Goal: Task Accomplishment & Management: Manage account settings

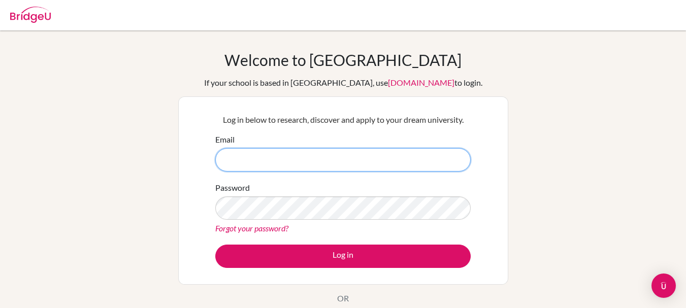
click at [241, 168] on input "Email" at bounding box center [343, 159] width 256 height 23
type input "[EMAIL_ADDRESS][DOMAIN_NAME]"
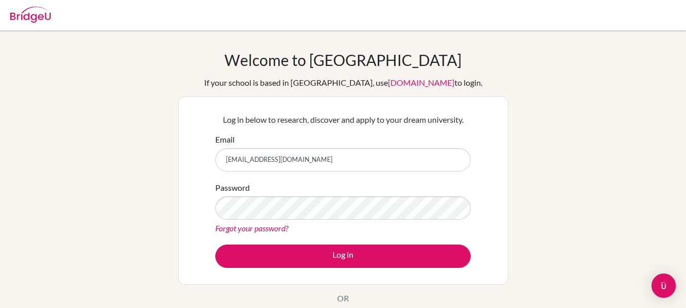
click at [235, 230] on link "Forgot your password?" at bounding box center [251, 229] width 73 height 10
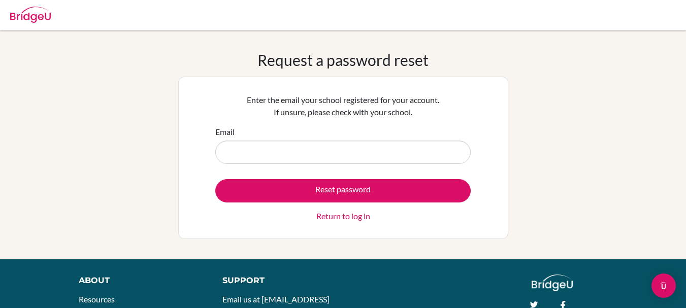
type input "[EMAIL_ADDRESS][DOMAIN_NAME]"
drag, startPoint x: 226, startPoint y: 153, endPoint x: 337, endPoint y: 145, distance: 112.1
click at [339, 139] on div "Email [EMAIL_ADDRESS][DOMAIN_NAME]" at bounding box center [343, 145] width 256 height 38
click at [334, 152] on input "[EMAIL_ADDRESS][DOMAIN_NAME]" at bounding box center [343, 152] width 256 height 23
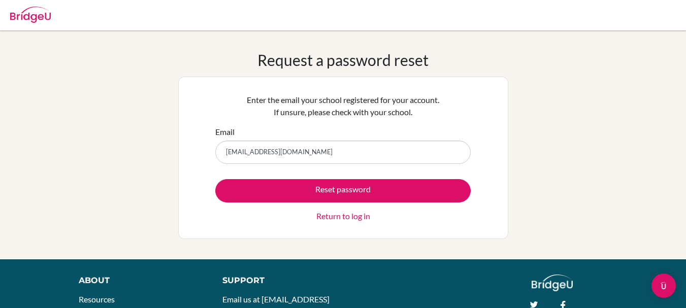
click at [268, 152] on input "[EMAIL_ADDRESS][DOMAIN_NAME]" at bounding box center [343, 152] width 256 height 23
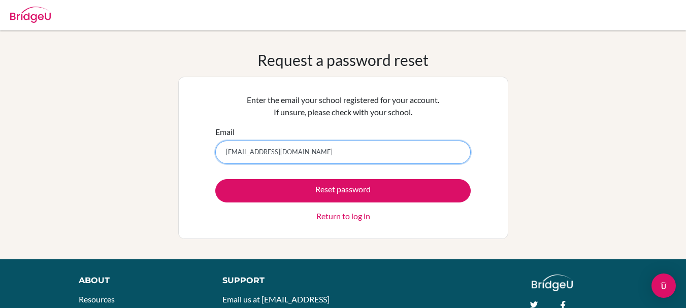
click at [345, 156] on input "[EMAIL_ADDRESS][DOMAIN_NAME]" at bounding box center [343, 152] width 256 height 23
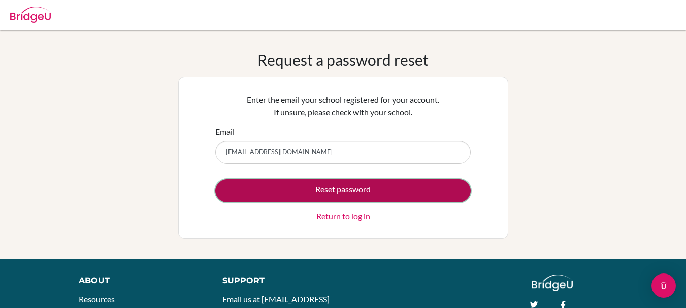
click at [344, 183] on button "Reset password" at bounding box center [343, 190] width 256 height 23
